Goal: Communication & Community: Ask a question

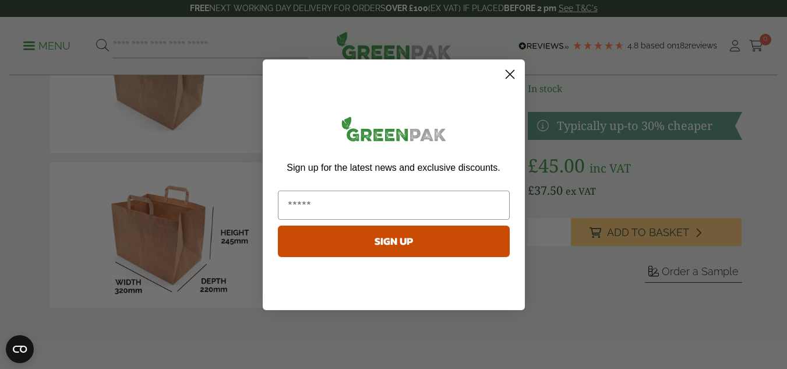
click at [509, 76] on circle "Close dialog" at bounding box center [509, 73] width 19 height 19
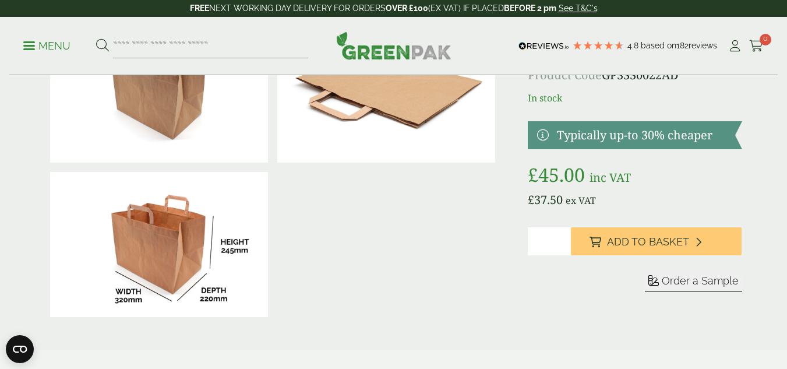
scroll to position [82, 0]
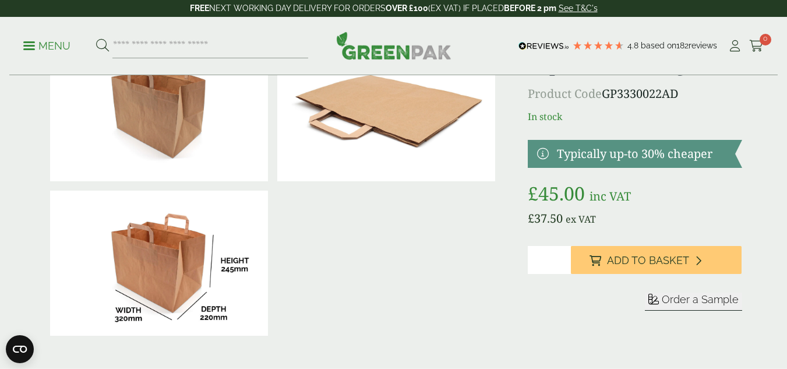
click at [146, 267] on img at bounding box center [159, 264] width 218 height 146
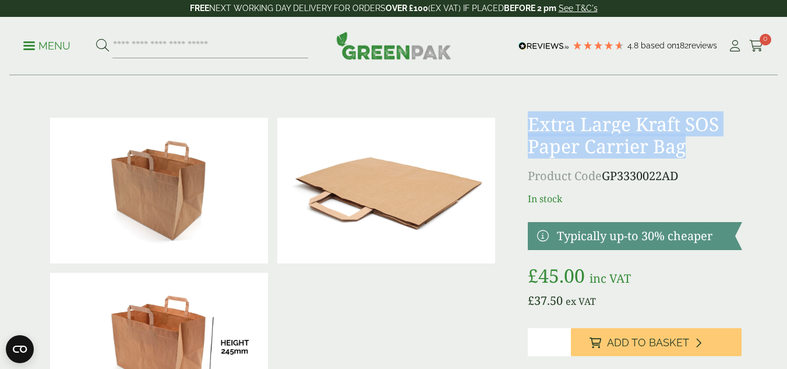
drag, startPoint x: 689, startPoint y: 147, endPoint x: 530, endPoint y: 131, distance: 159.9
click at [530, 131] on h1 "Extra Large Kraft SOS Paper Carrier Bag" at bounding box center [635, 135] width 214 height 45
copy h1 "Extra Large Kraft SOS Paper Carrier Bag"
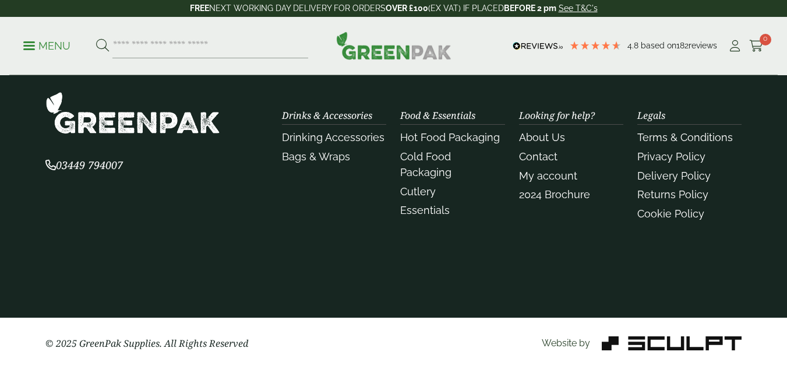
scroll to position [1478, 0]
click at [495, 249] on section "03449 794007 Drinks & Accessories Drinking Accessories" at bounding box center [393, 188] width 787 height 262
click at [543, 157] on link "Contact" at bounding box center [538, 156] width 38 height 12
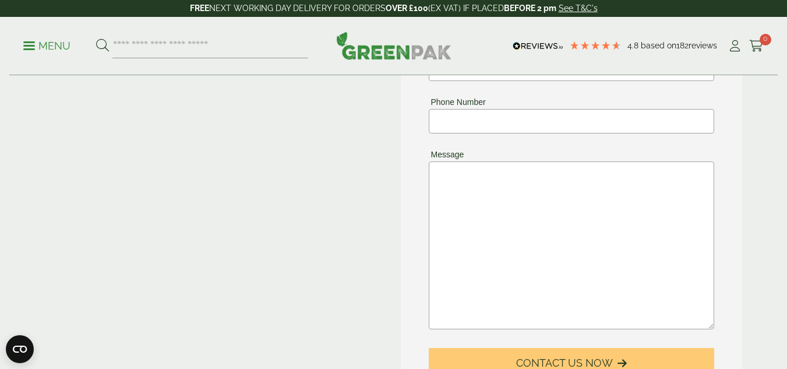
scroll to position [82, 0]
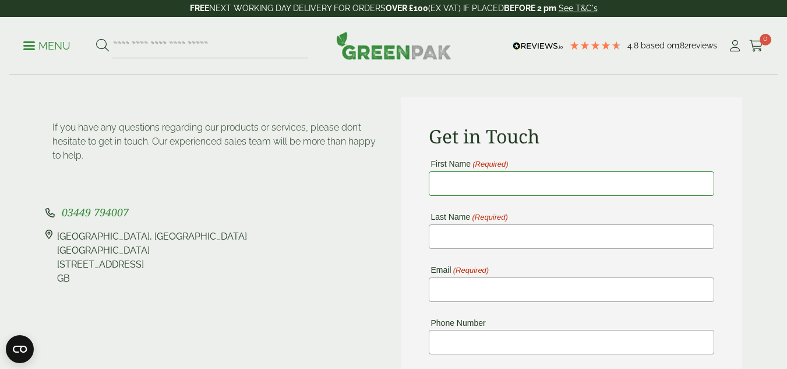
click at [483, 186] on input "First Name (Required)" at bounding box center [572, 183] width 286 height 24
type input "*****"
type input "**********"
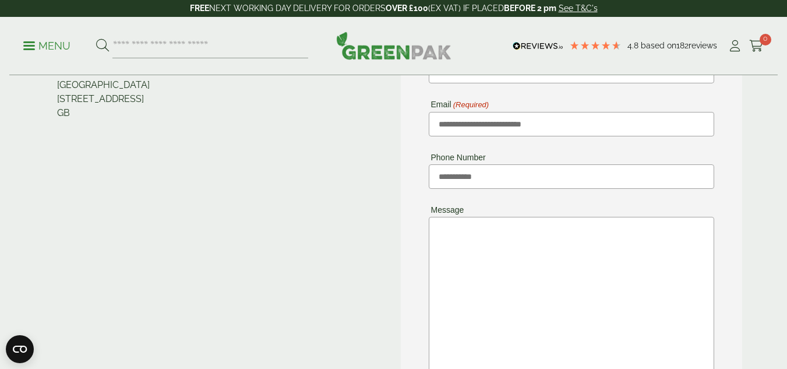
scroll to position [315, 0]
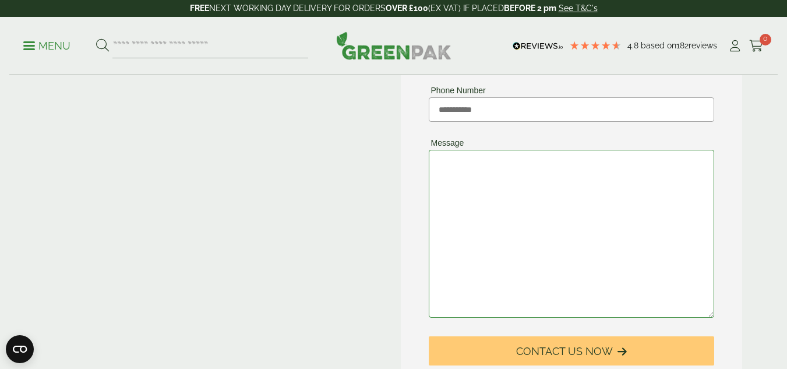
click at [525, 215] on textarea "Message" at bounding box center [572, 234] width 286 height 168
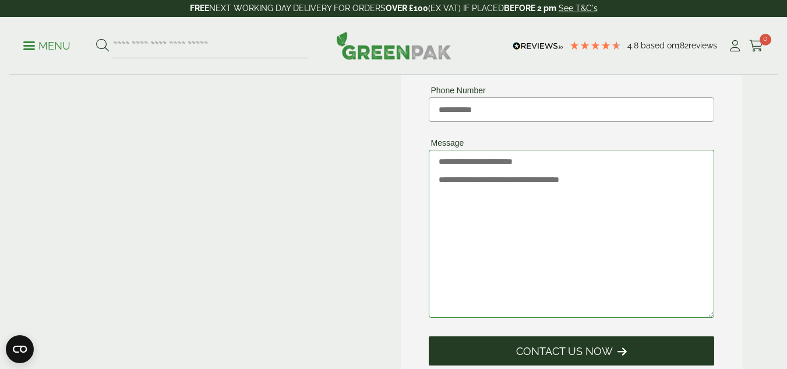
type textarea "**********"
click at [572, 348] on span "Contact Us Now" at bounding box center [564, 351] width 97 height 13
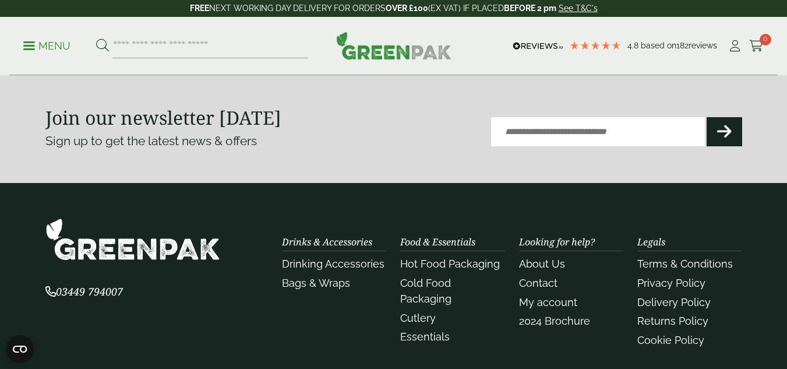
scroll to position [332, 0]
